Goal: Find contact information: Find contact information

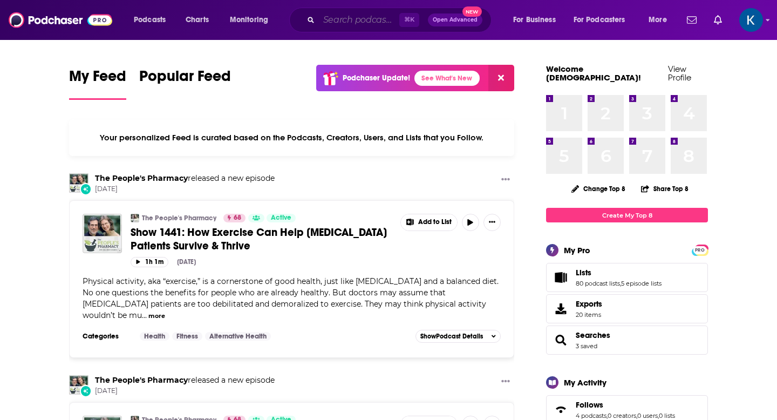
click at [333, 21] on input "Search podcasts, credits, & more..." at bounding box center [359, 19] width 80 height 17
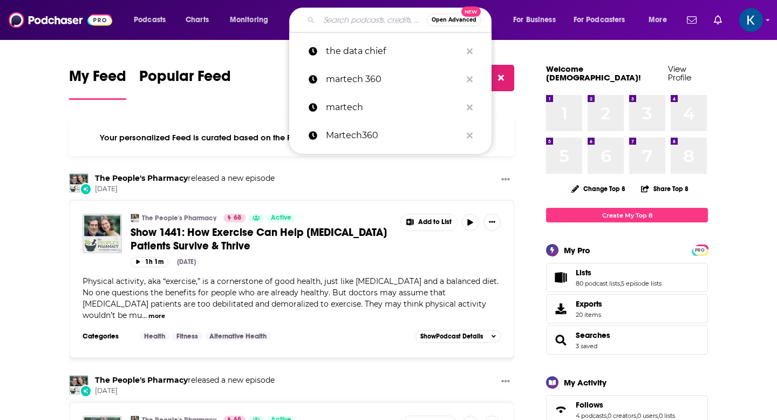
paste input "Financial Forward: The Future of Consumer Finance &amp; Banking"
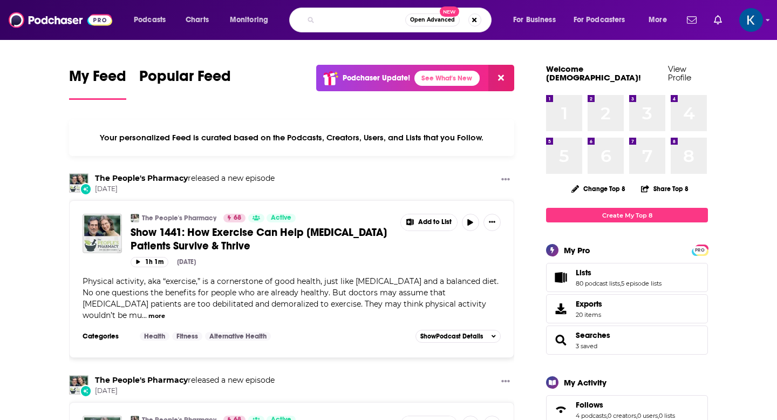
drag, startPoint x: 367, startPoint y: 22, endPoint x: 449, endPoint y: 22, distance: 82.0
click at [449, 22] on div "Financial Forward: The Future of Consumer Finance &amp; Banking Open Advanced N…" at bounding box center [390, 20] width 202 height 25
type input "Financial Forward"
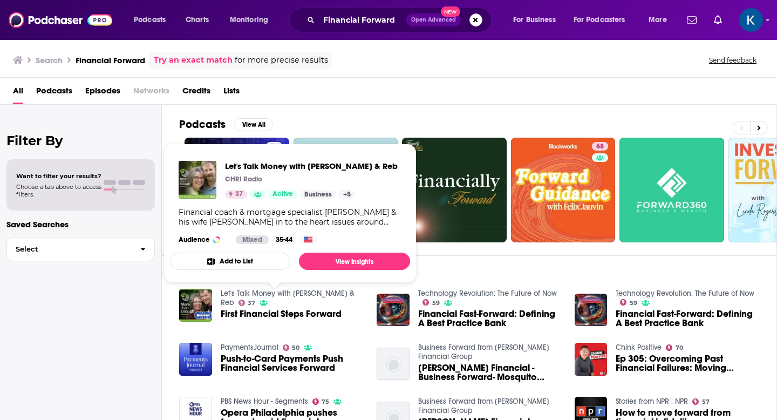
click at [407, 89] on div "All Podcasts Episodes Networks Credits Lists" at bounding box center [391, 93] width 756 height 22
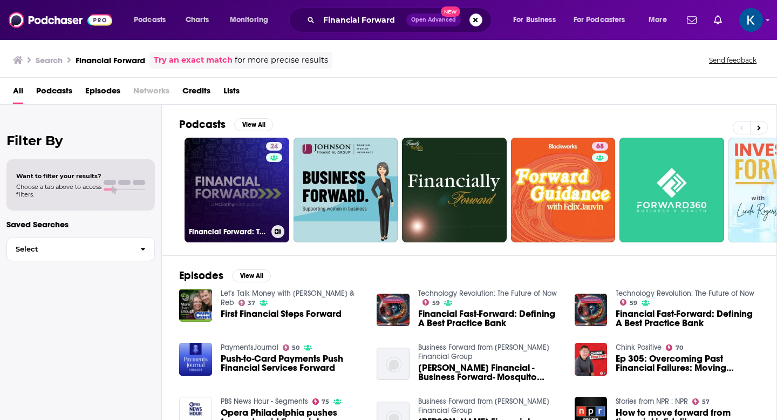
click at [261, 184] on link "24 Financial Forward: The Future of Consumer Finance & Banking" at bounding box center [237, 190] width 105 height 105
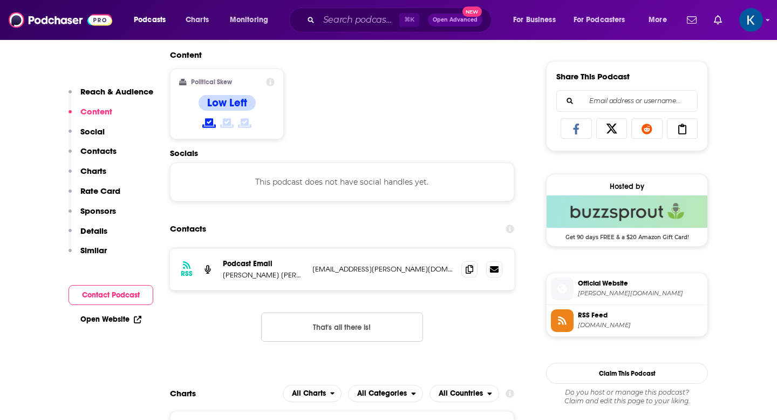
scroll to position [684, 0]
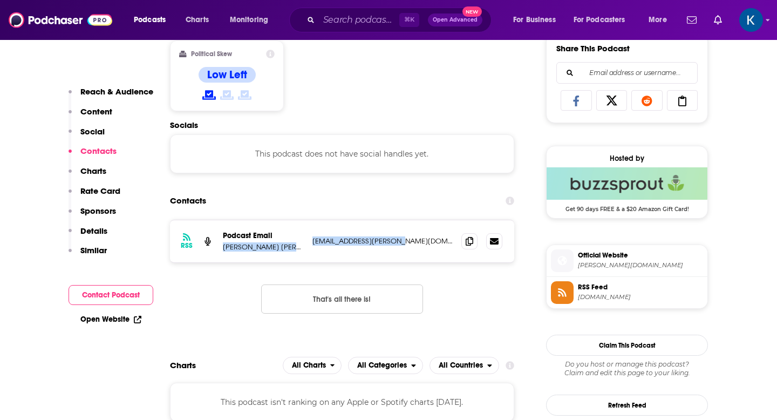
drag, startPoint x: 417, startPoint y: 242, endPoint x: 222, endPoint y: 250, distance: 195.0
click at [222, 250] on div "RSS Podcast Email [PERSON_NAME] Hatch [EMAIL_ADDRESS][PERSON_NAME][DOMAIN_NAME]…" at bounding box center [342, 241] width 344 height 42
copy div "[PERSON_NAME] Hatch [EMAIL_ADDRESS][PERSON_NAME][DOMAIN_NAME]"
click at [347, 20] on input "Search podcasts, credits, & more..." at bounding box center [359, 19] width 80 height 17
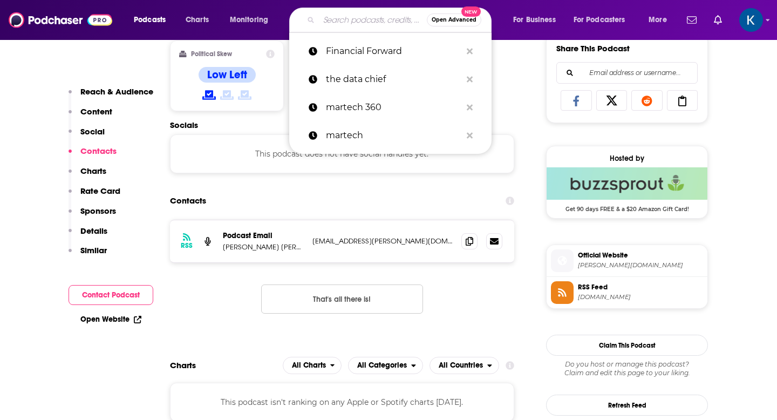
paste input "The CU 2.0 Podcast"
type input "The CU 2.0 Podcast"
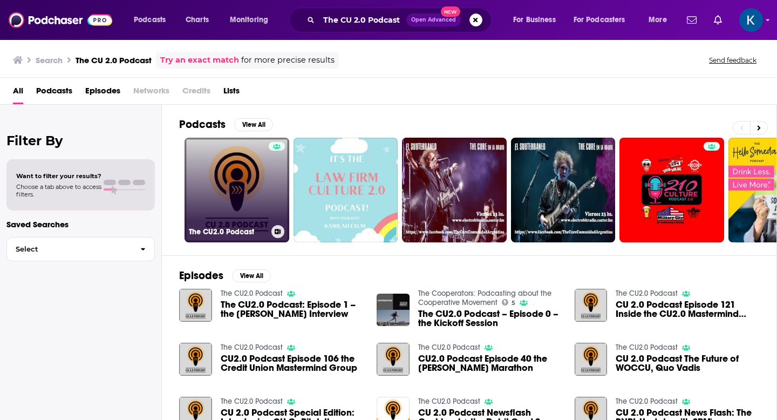
click at [222, 163] on link "The CU2.0 Podcast" at bounding box center [237, 190] width 105 height 105
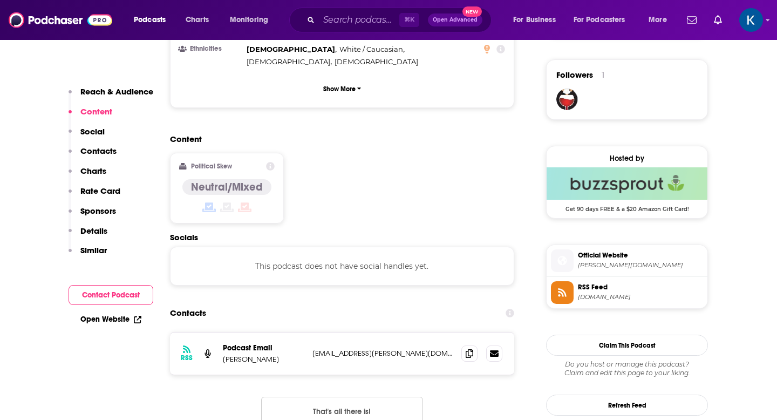
scroll to position [777, 0]
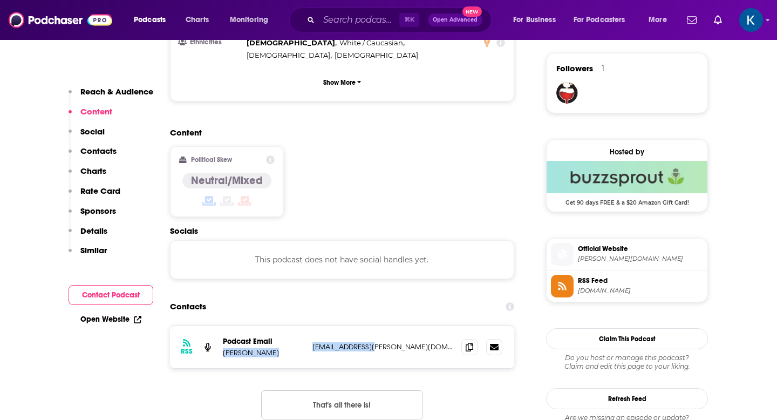
drag, startPoint x: 400, startPoint y: 283, endPoint x: 224, endPoint y: 288, distance: 176.6
click at [0, 0] on div "Podcast Email [PERSON_NAME] [EMAIL_ADDRESS][PERSON_NAME][DOMAIN_NAME] [EMAIL_AD…" at bounding box center [0, 0] width 0 height 0
copy div "[PERSON_NAME] [EMAIL_ADDRESS][PERSON_NAME][DOMAIN_NAME]"
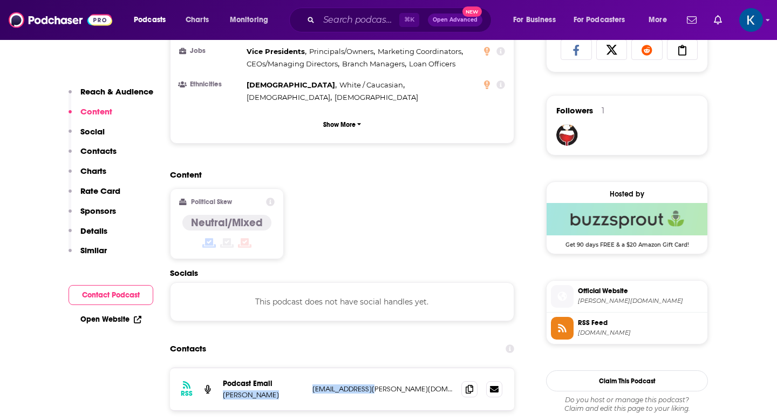
scroll to position [0, 0]
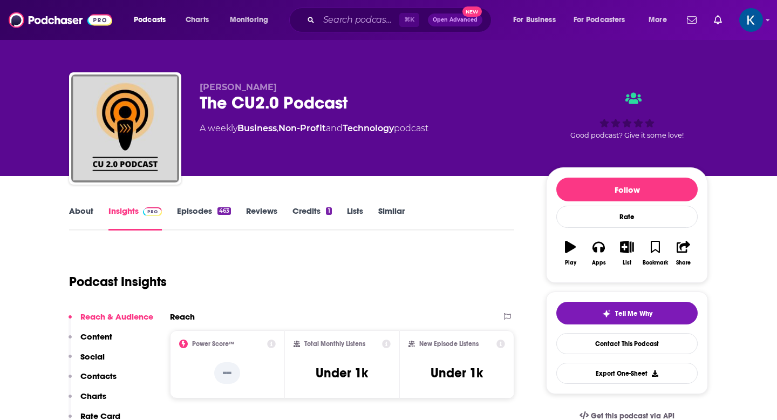
click at [77, 213] on link "About" at bounding box center [81, 218] width 24 height 25
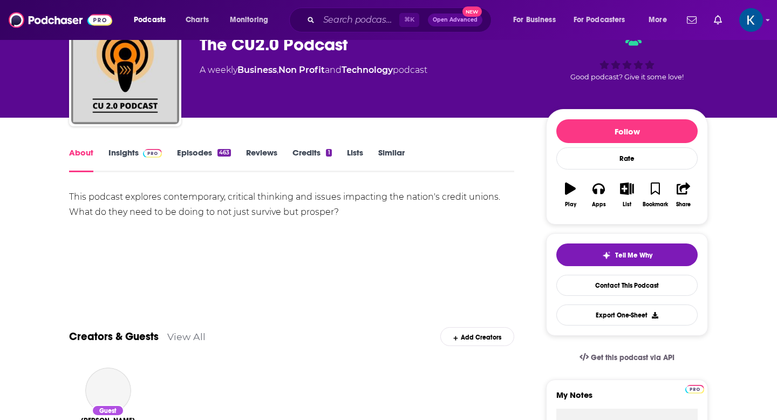
scroll to position [207, 0]
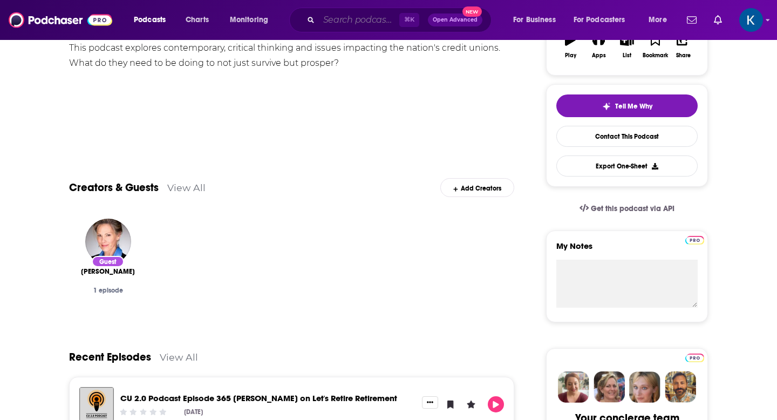
click at [362, 17] on input "Search podcasts, credits, & more..." at bounding box center [359, 19] width 80 height 17
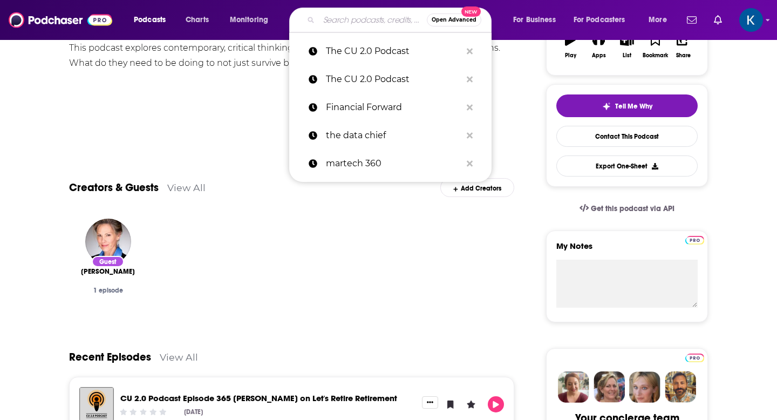
paste input "The BigCast by Glenbrook Partners or Payments on Fire"
type input "The BigCast by Glenbrook Partners or Payments on Fire"
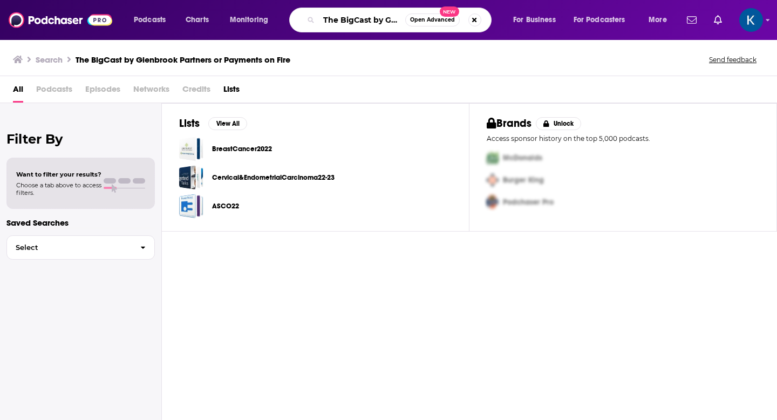
drag, startPoint x: 394, startPoint y: 20, endPoint x: 267, endPoint y: 20, distance: 127.4
click at [268, 20] on div "Podcasts Charts Monitoring The BigCast by Glenbrook Partners or Payments on Fir…" at bounding box center [401, 20] width 551 height 25
drag, startPoint x: 359, startPoint y: 23, endPoint x: 269, endPoint y: 19, distance: 90.8
click at [273, 21] on div "Podcasts Charts Monitoring enbrook Partners or Payments on Fire Open Advanced N…" at bounding box center [401, 20] width 551 height 25
drag, startPoint x: 371, startPoint y: 21, endPoint x: 253, endPoint y: 17, distance: 117.7
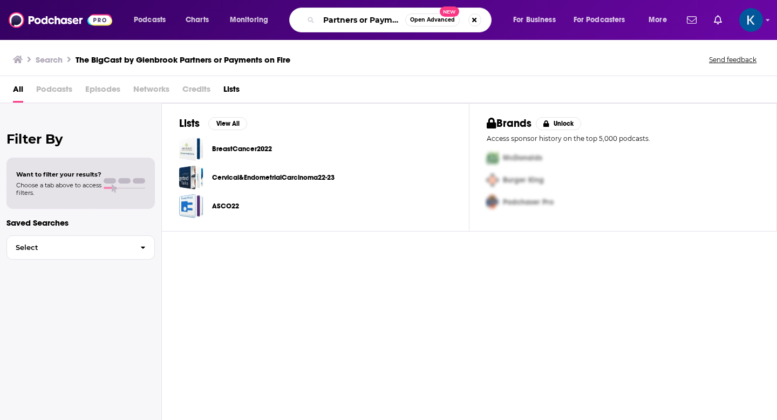
click at [267, 21] on div "Podcasts Charts Monitoring Partners or Payments on Fire Open Advanced New For B…" at bounding box center [401, 20] width 551 height 25
type input "Payments on Fire"
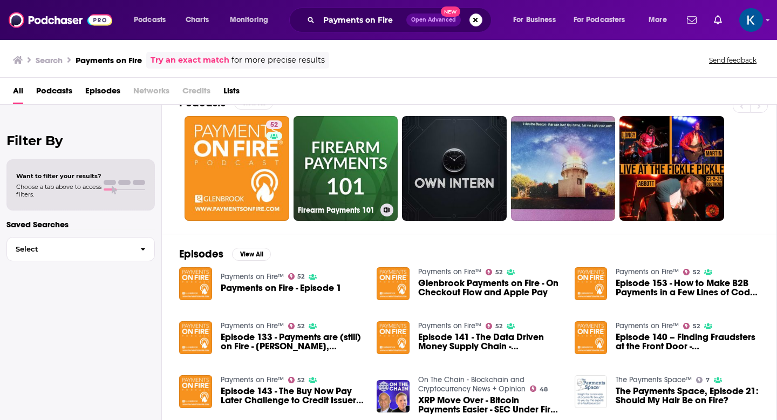
scroll to position [34, 0]
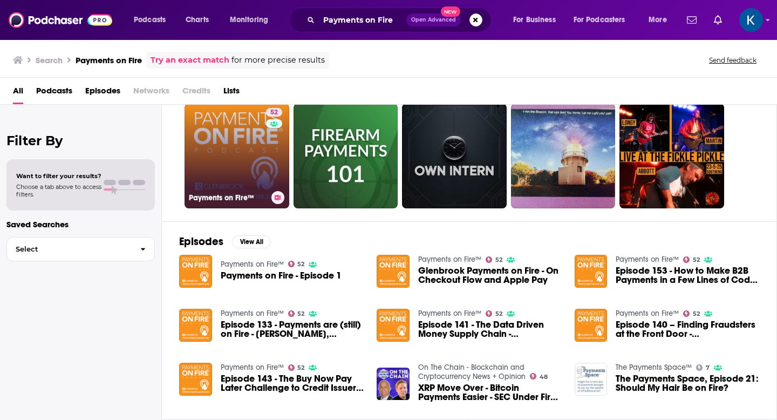
click at [214, 134] on link "52 Payments on Fire™" at bounding box center [237, 156] width 105 height 105
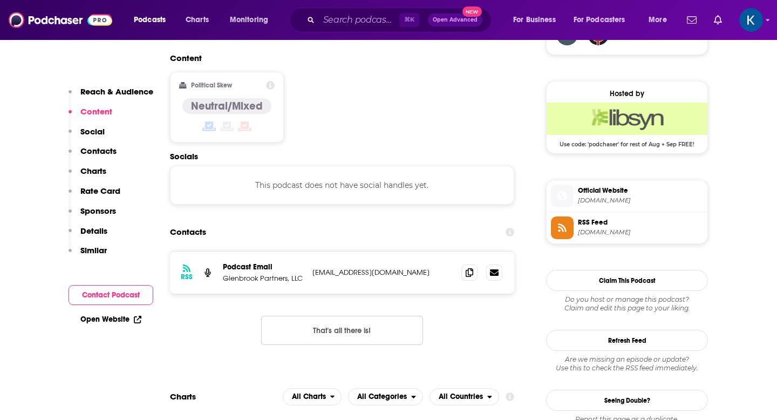
scroll to position [880, 0]
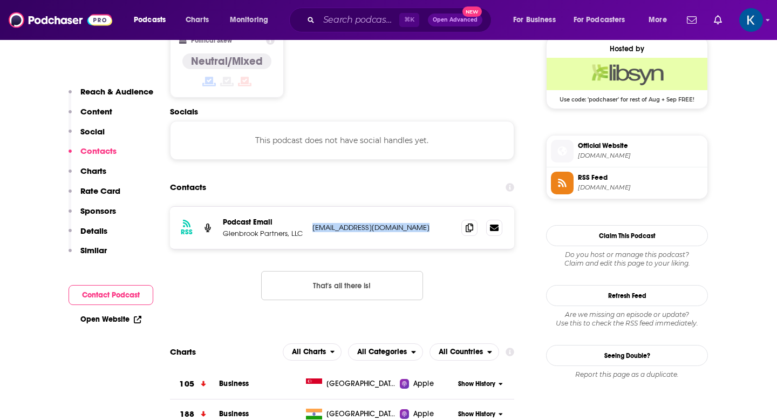
drag, startPoint x: 432, startPoint y: 179, endPoint x: 313, endPoint y: 175, distance: 119.3
click at [313, 223] on p "[EMAIL_ADDRESS][DOMAIN_NAME]" at bounding box center [383, 227] width 140 height 9
copy p "[EMAIL_ADDRESS][DOMAIN_NAME]"
click at [347, 23] on input "Search podcasts, credits, & more..." at bounding box center [359, 19] width 80 height 17
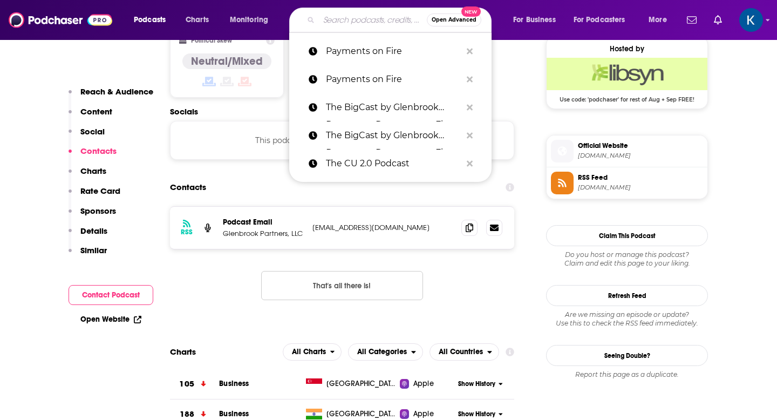
paste input "The Fintech Blueprint"
type input "The Fintech Blueprint"
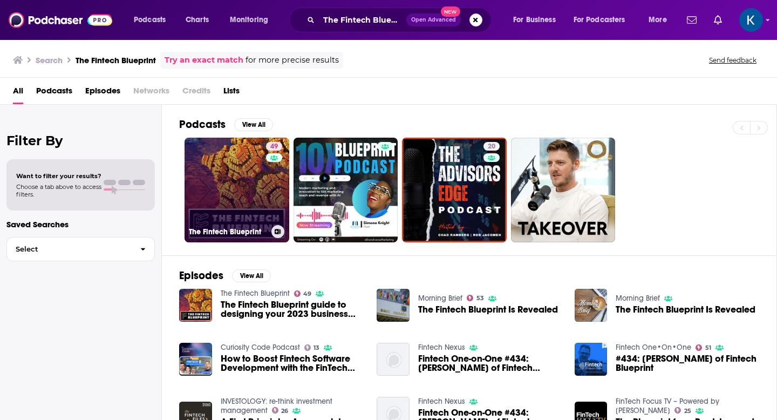
click at [238, 174] on link "49 The Fintech Blueprint" at bounding box center [237, 190] width 105 height 105
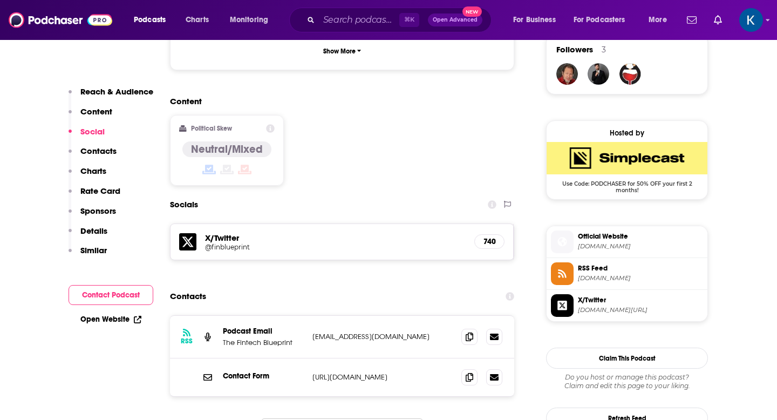
scroll to position [796, 0]
drag, startPoint x: 413, startPoint y: 300, endPoint x: 312, endPoint y: 294, distance: 101.1
click at [312, 315] on div "RSS Podcast Email The Fintech Blueprint [EMAIL_ADDRESS][DOMAIN_NAME] [DOMAIN_NA…" at bounding box center [342, 336] width 344 height 43
copy p "[EMAIL_ADDRESS][DOMAIN_NAME]"
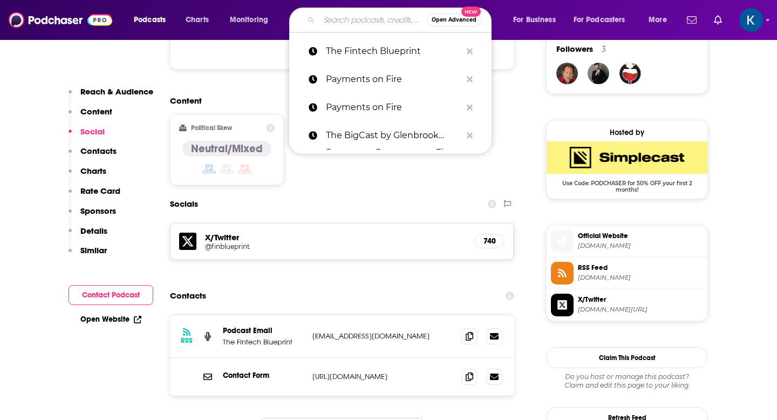
click at [341, 13] on input "Search podcasts, credits, & more..." at bounding box center [373, 19] width 108 height 17
paste input "The Disruptive Innovators Podcast"
type input "The Disruptive Innovators Podcast"
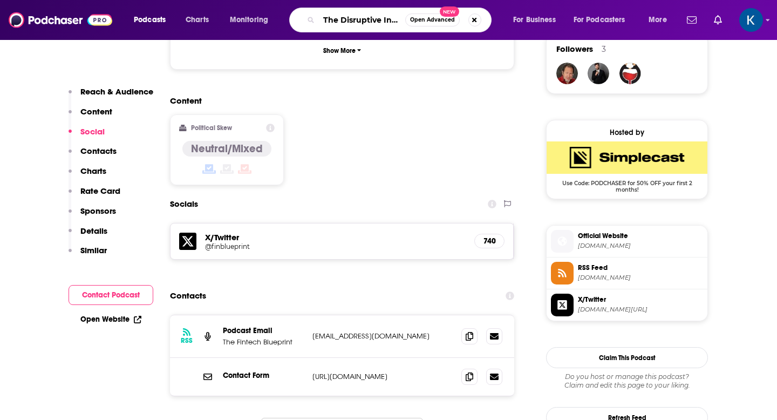
scroll to position [0, 59]
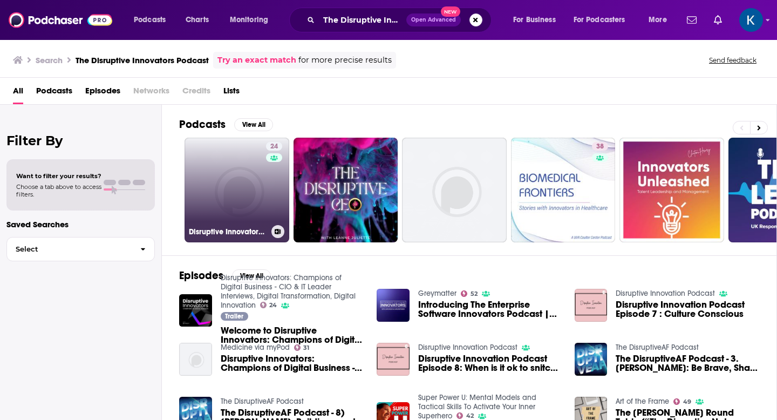
click at [240, 186] on link "24 Disruptive Innovators: Champions of Digital Business - CIO & IT Leader Inter…" at bounding box center [237, 190] width 105 height 105
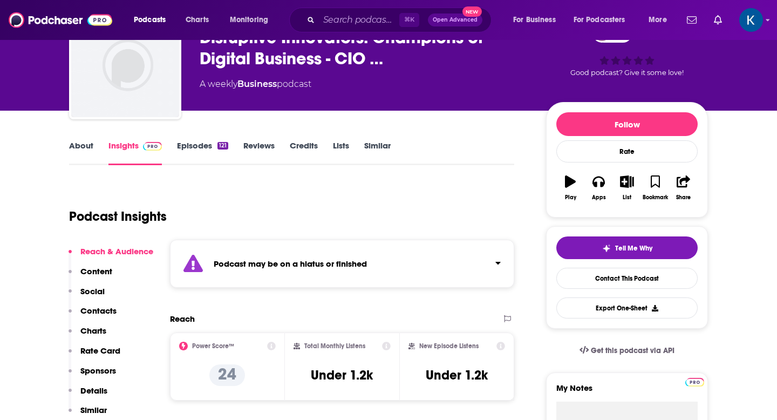
scroll to position [87, 0]
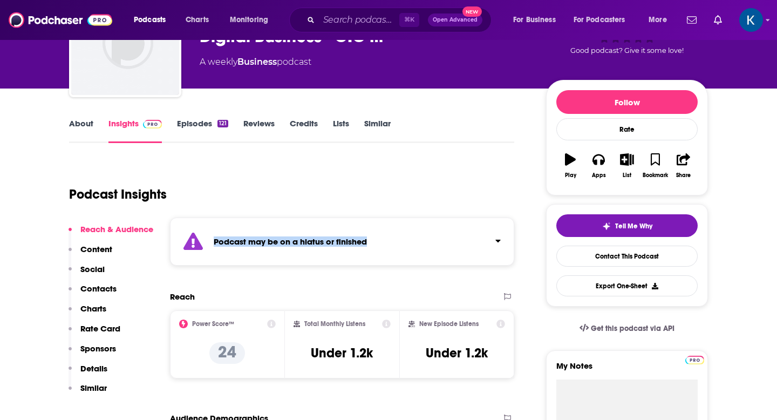
drag, startPoint x: 389, startPoint y: 238, endPoint x: 213, endPoint y: 242, distance: 176.0
click at [213, 242] on div "Podcast may be on a hiatus or finished" at bounding box center [342, 242] width 344 height 48
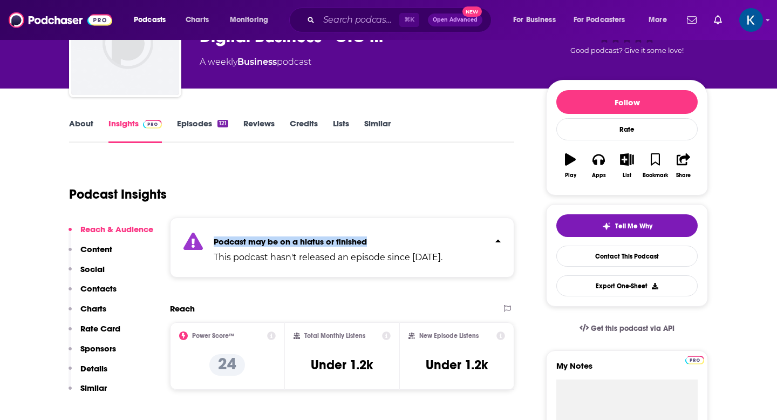
copy strong "Podcast may be on a hiatus or finished"
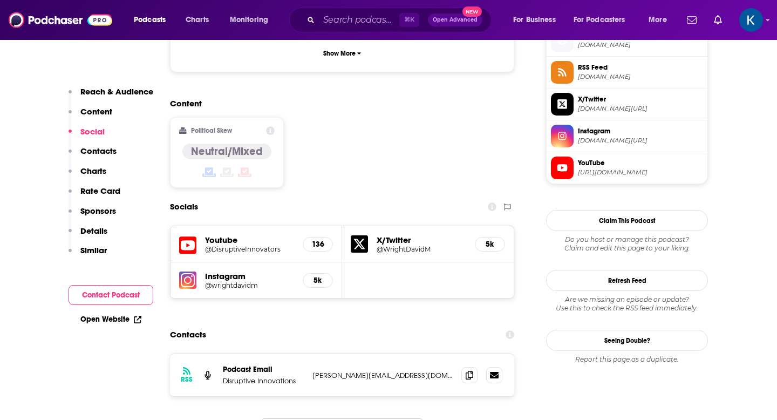
scroll to position [871, 0]
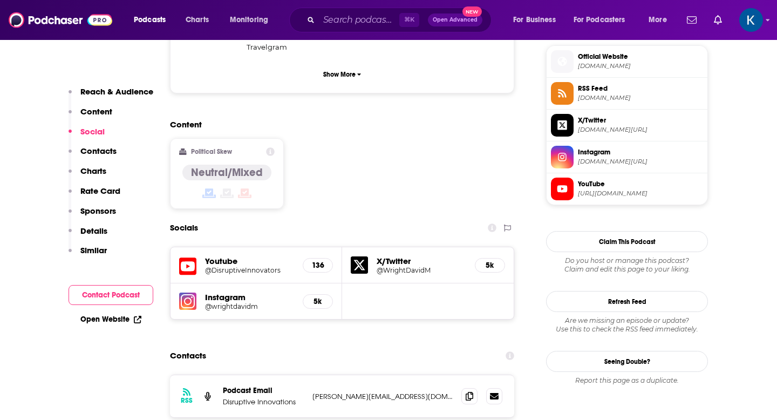
click at [218, 256] on h5 "Youtube" at bounding box center [249, 261] width 89 height 10
drag, startPoint x: 405, startPoint y: 337, endPoint x: 311, endPoint y: 335, distance: 93.4
click at [311, 375] on div "RSS Podcast Email Disruptive Innovations [PERSON_NAME][EMAIL_ADDRESS][DOMAIN_NA…" at bounding box center [342, 396] width 344 height 42
copy p "[PERSON_NAME][EMAIL_ADDRESS][DOMAIN_NAME]"
click at [190, 256] on icon at bounding box center [187, 266] width 17 height 20
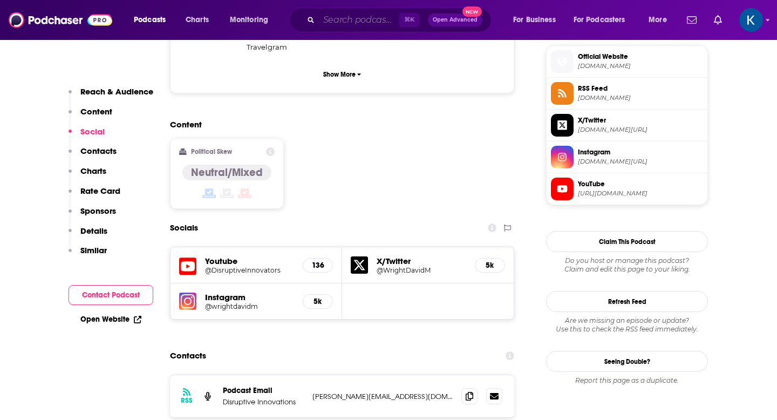
click at [329, 19] on input "Search podcasts, credits, & more..." at bounding box center [359, 19] width 80 height 17
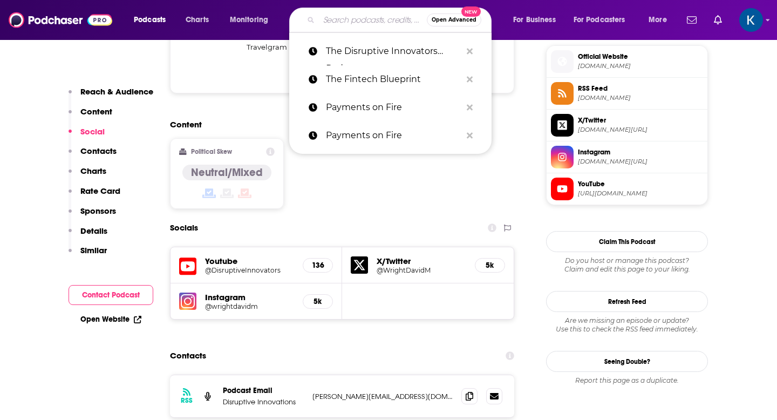
paste input "Fintech Talks ([US_STATE] Fintech Academy)"
type input "Fintech Talks ([US_STATE] Fintech Academy)"
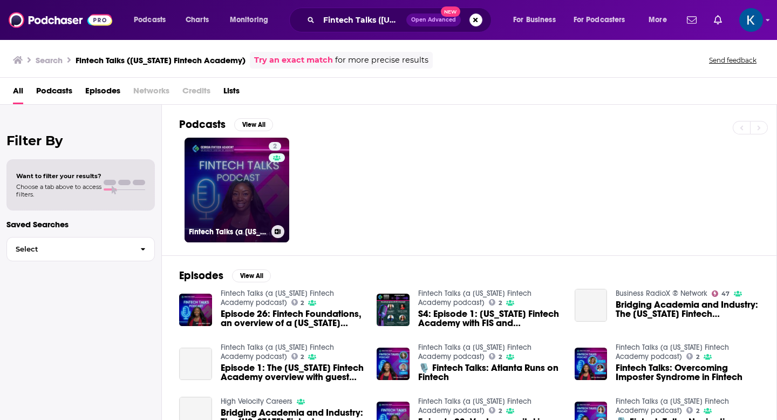
click at [257, 195] on link "2 Fintech Talks (a [US_STATE] Fintech Academy podcast)" at bounding box center [237, 190] width 105 height 105
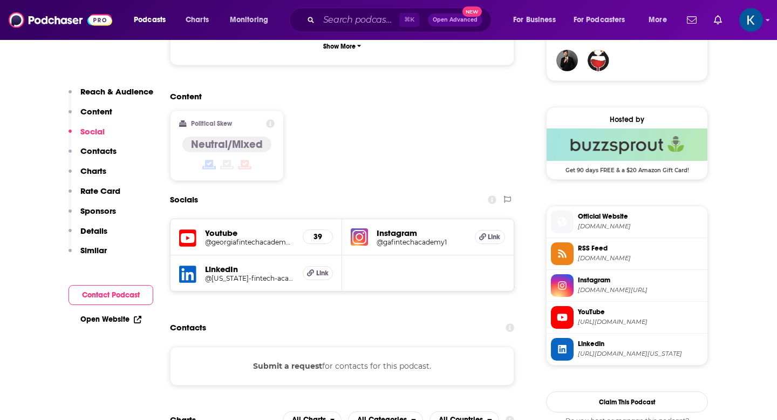
scroll to position [824, 0]
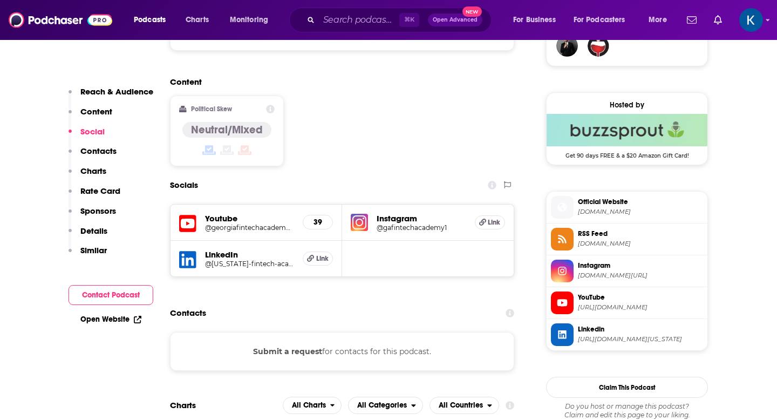
click at [220, 213] on h5 "Youtube" at bounding box center [249, 218] width 89 height 10
click at [189, 214] on icon at bounding box center [187, 224] width 17 height 20
